Goal: Transaction & Acquisition: Purchase product/service

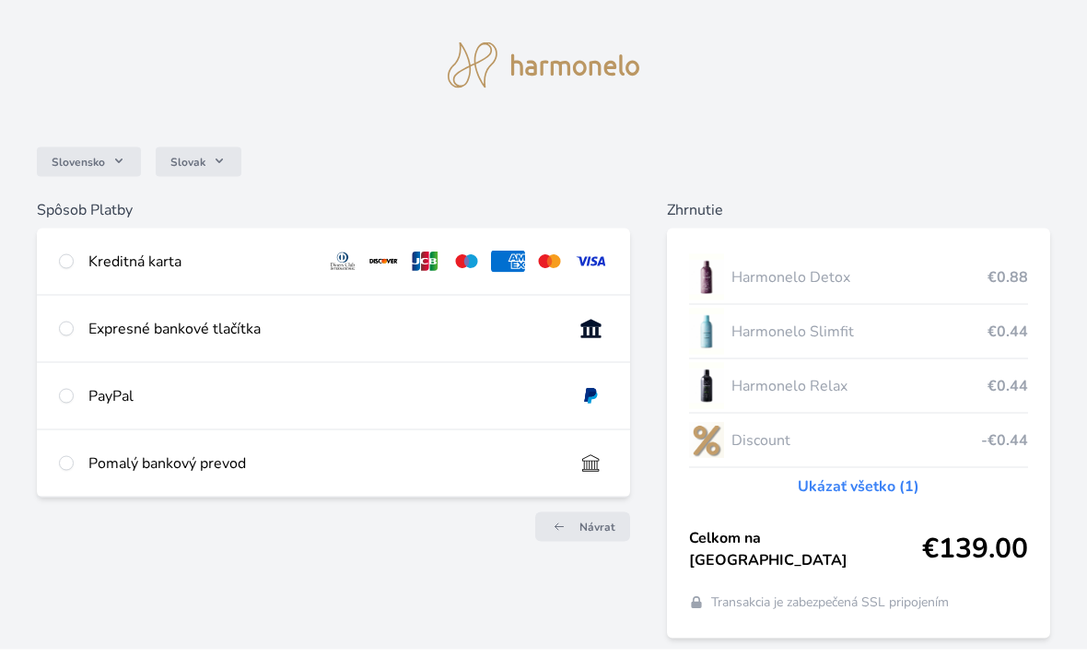
scroll to position [24, 0]
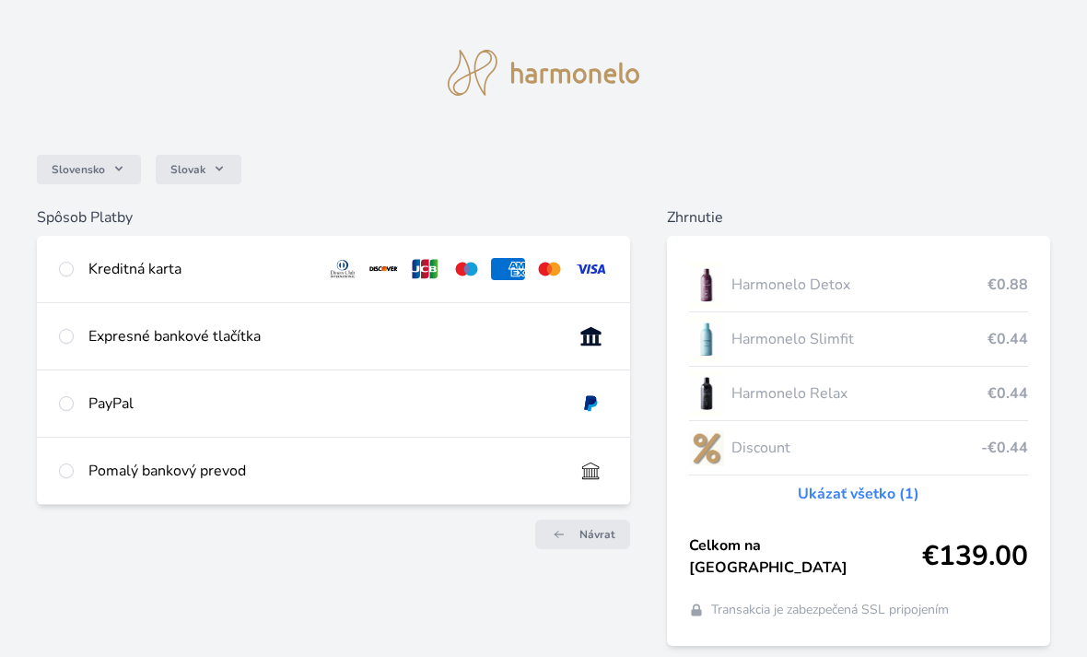
click at [895, 487] on link "Ukázať všetko (1)" at bounding box center [858, 494] width 122 height 22
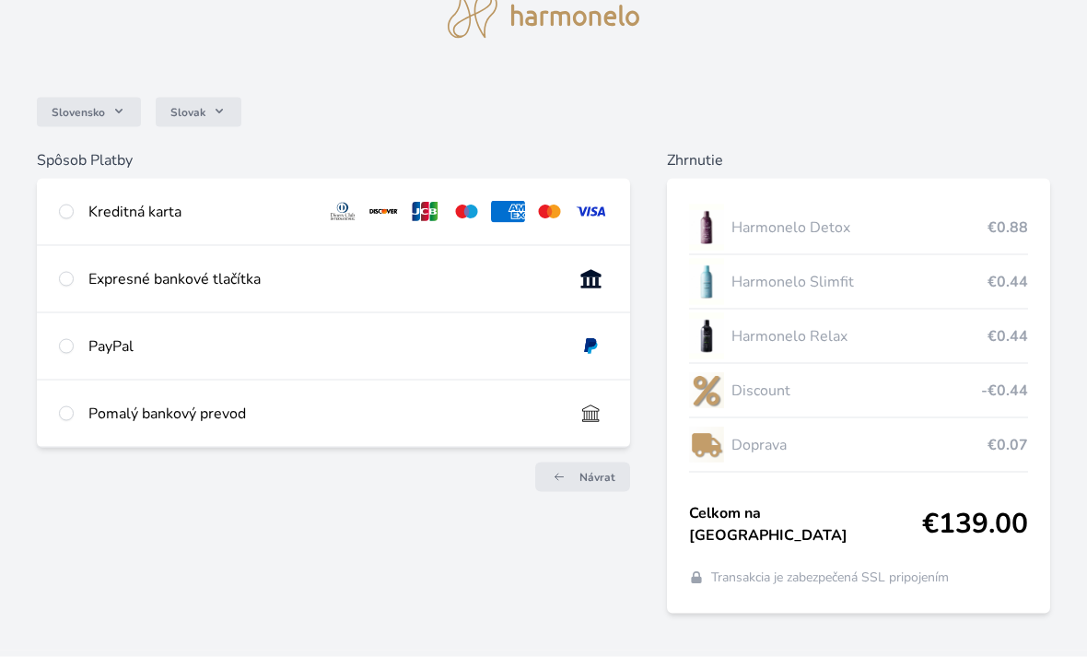
scroll to position [83, 0]
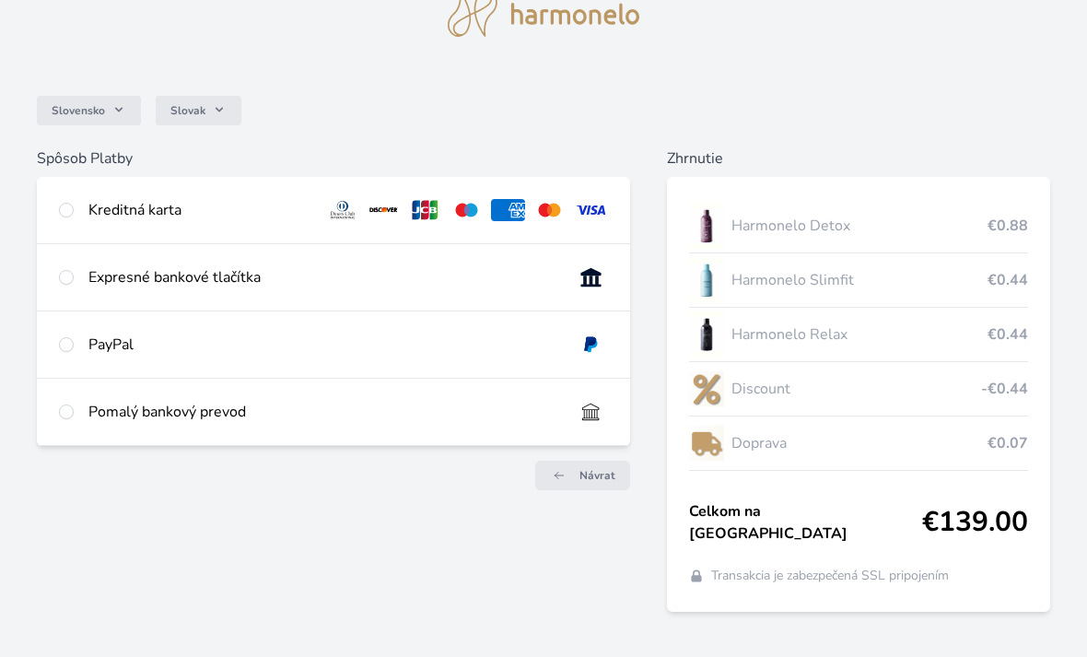
click at [87, 204] on div "Kreditná karta" at bounding box center [333, 210] width 593 height 66
radio input "true"
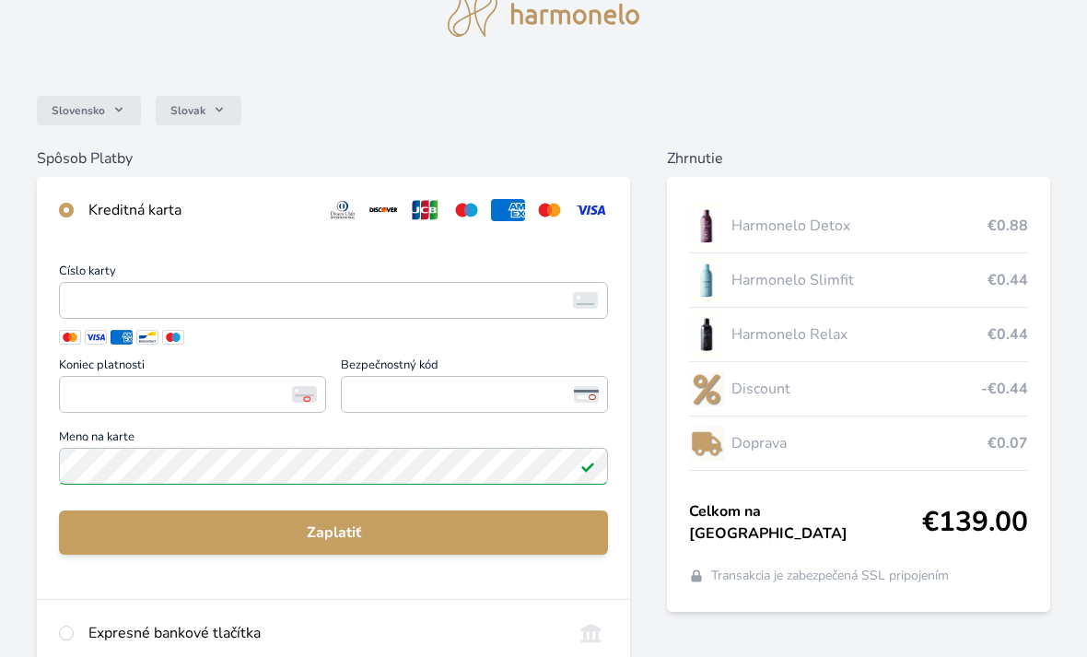
click at [587, 301] on img at bounding box center [585, 300] width 25 height 17
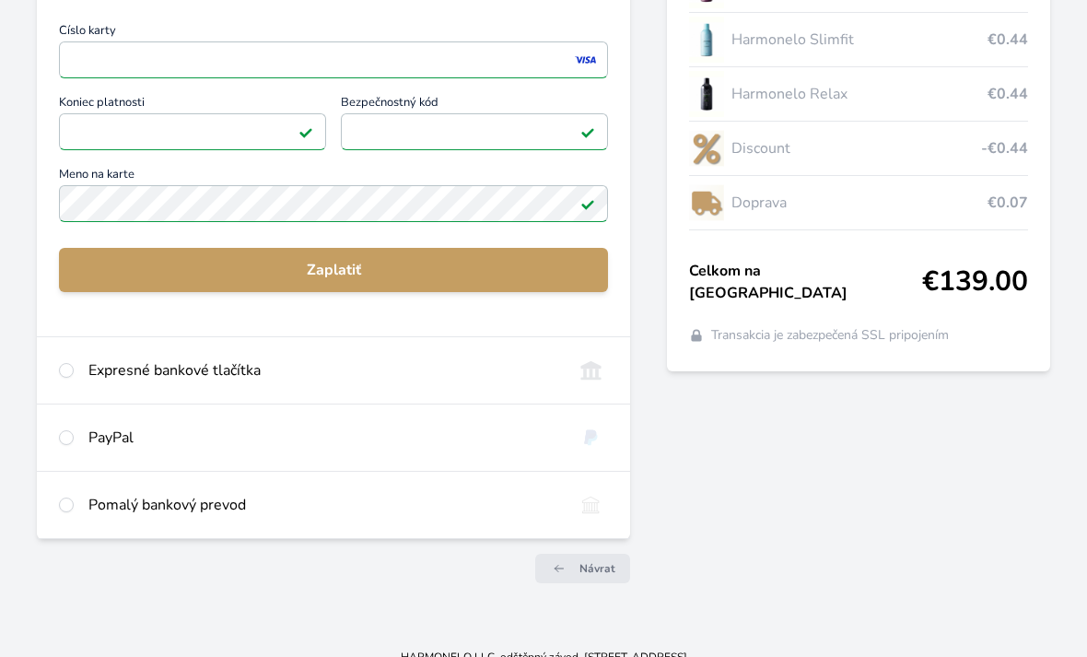
scroll to position [345, 0]
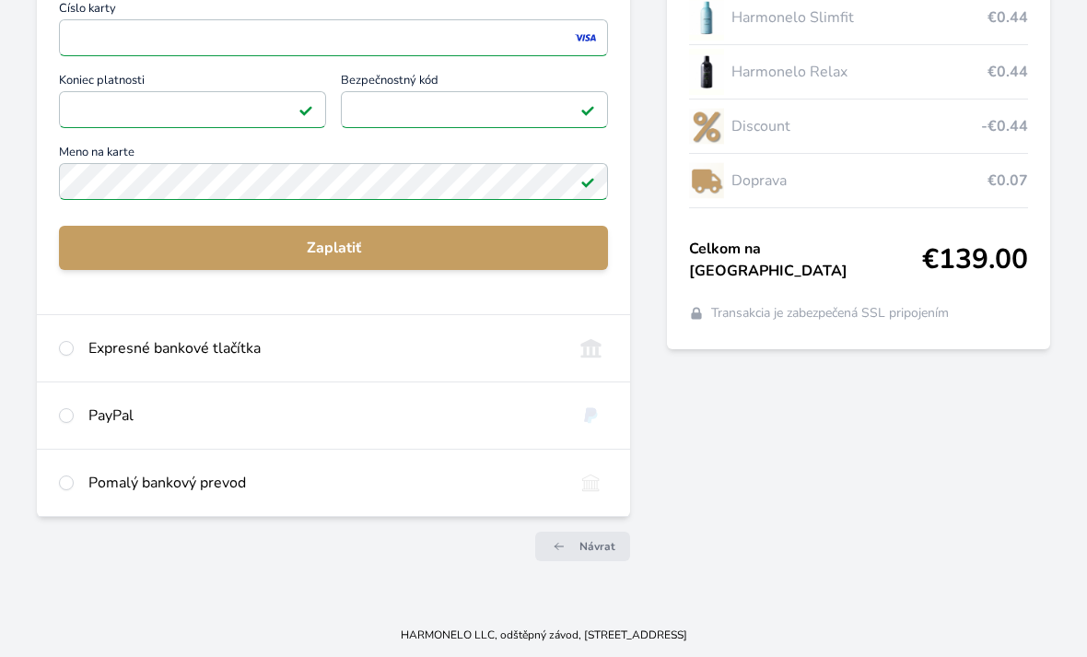
click at [423, 240] on span "Zaplatiť" at bounding box center [333, 248] width 519 height 22
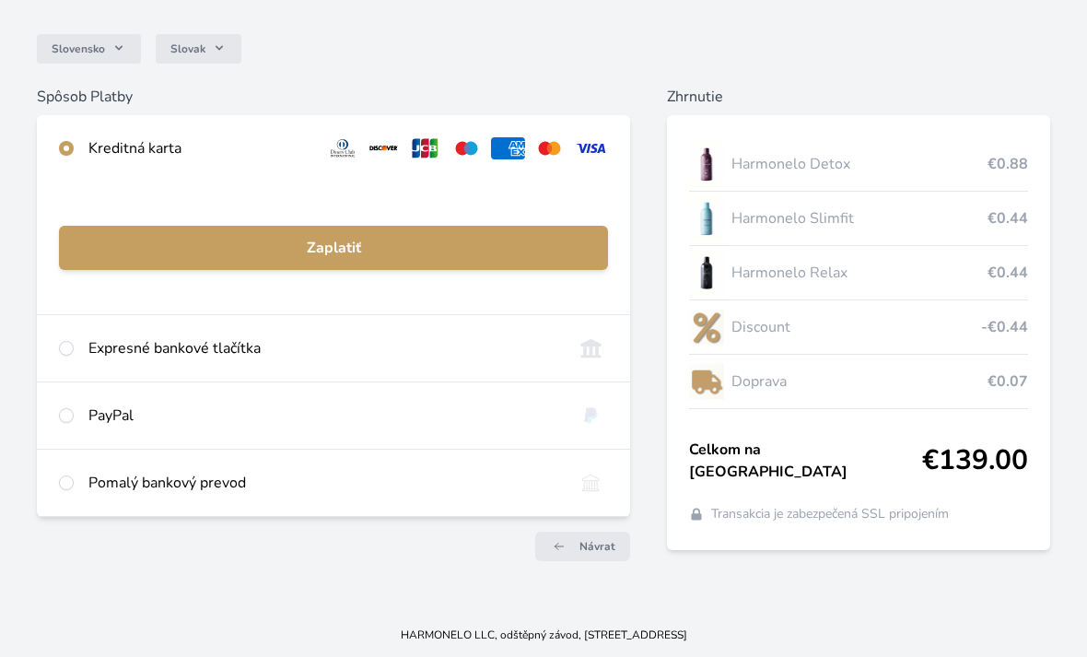
scroll to position [145, 0]
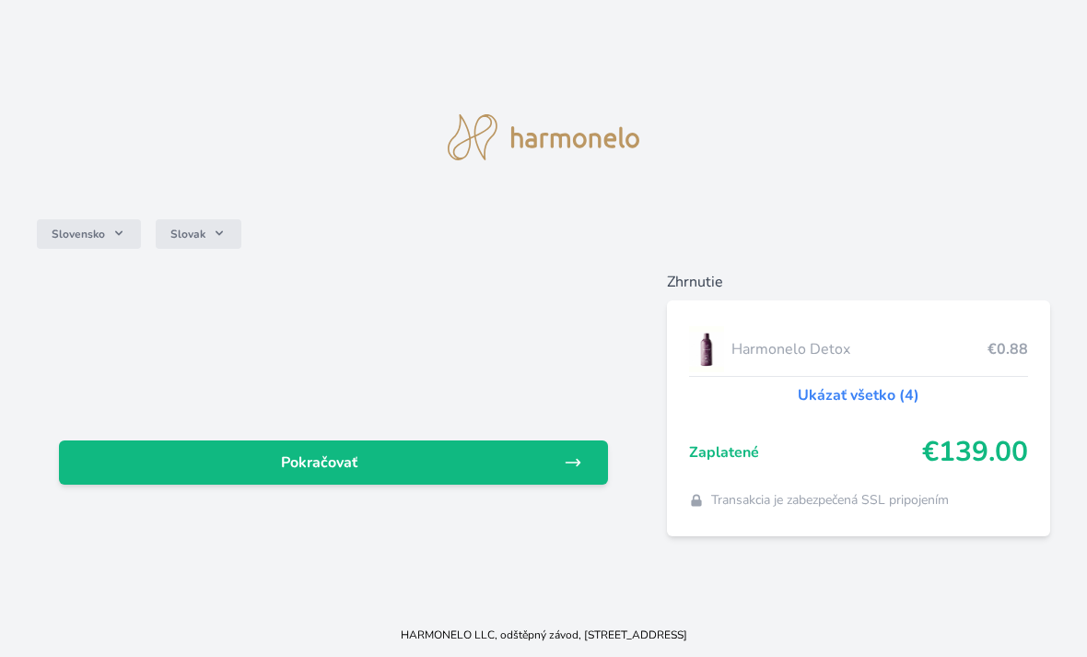
scroll to position [59, 0]
click at [890, 384] on link "Ukázať všetko (4)" at bounding box center [858, 395] width 122 height 22
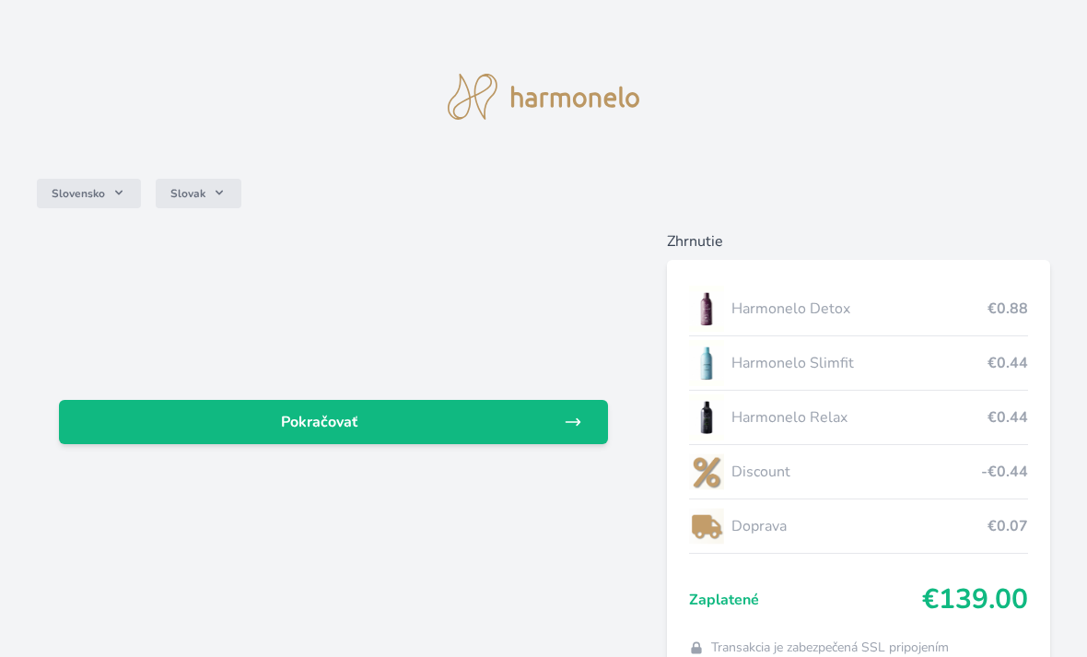
click at [448, 423] on span "Pokračovať" at bounding box center [319, 422] width 490 height 22
